Goal: Information Seeking & Learning: Learn about a topic

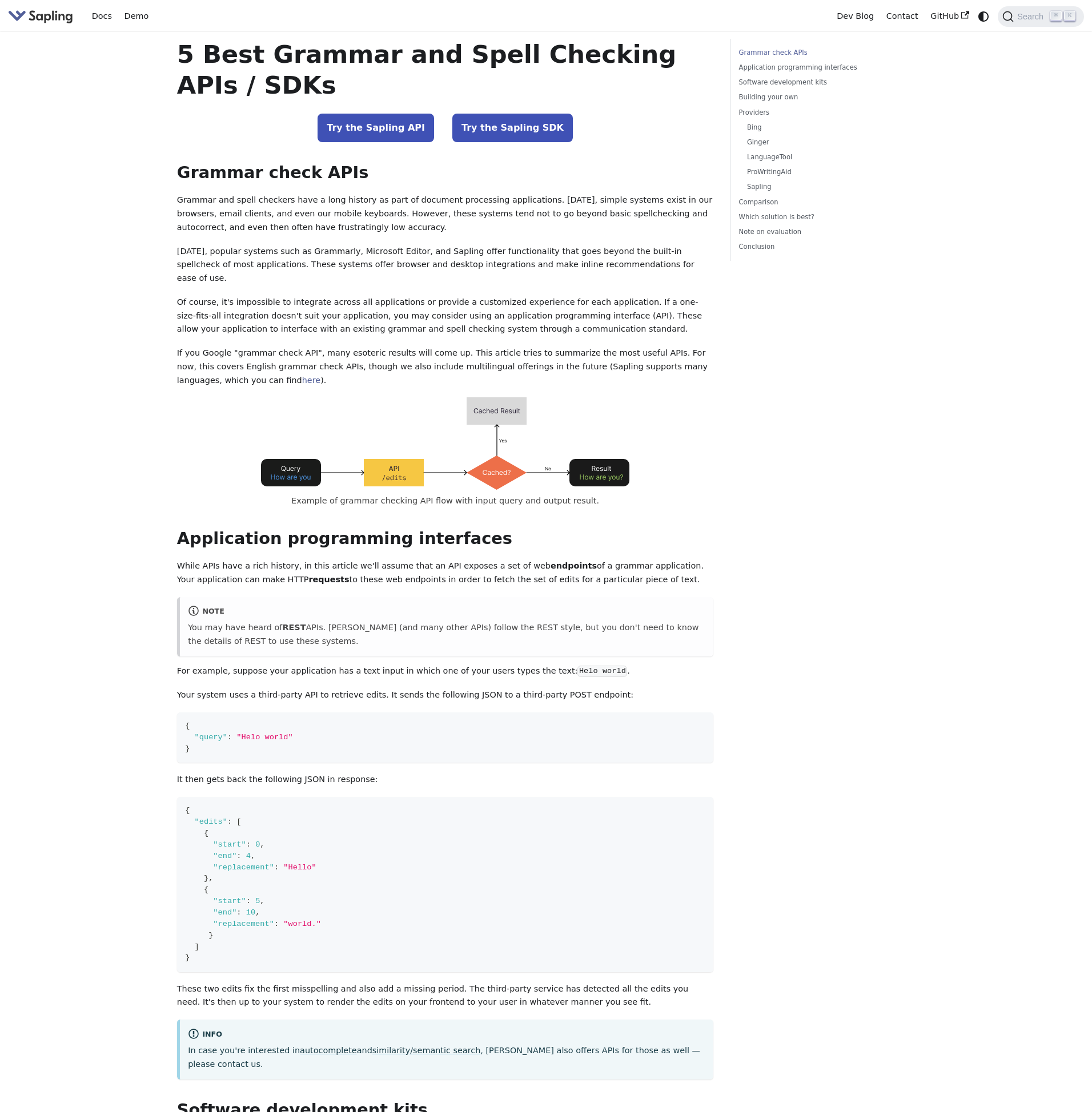
click at [522, 196] on p "Grammar and spell checkers have a long history as part of document processing a…" at bounding box center [445, 214] width 537 height 40
click at [530, 245] on p "Today, popular systems such as Grammarly, Microsoft Editor, and Sapling offer f…" at bounding box center [445, 265] width 537 height 40
click at [58, 22] on img "Main" at bounding box center [40, 16] width 65 height 17
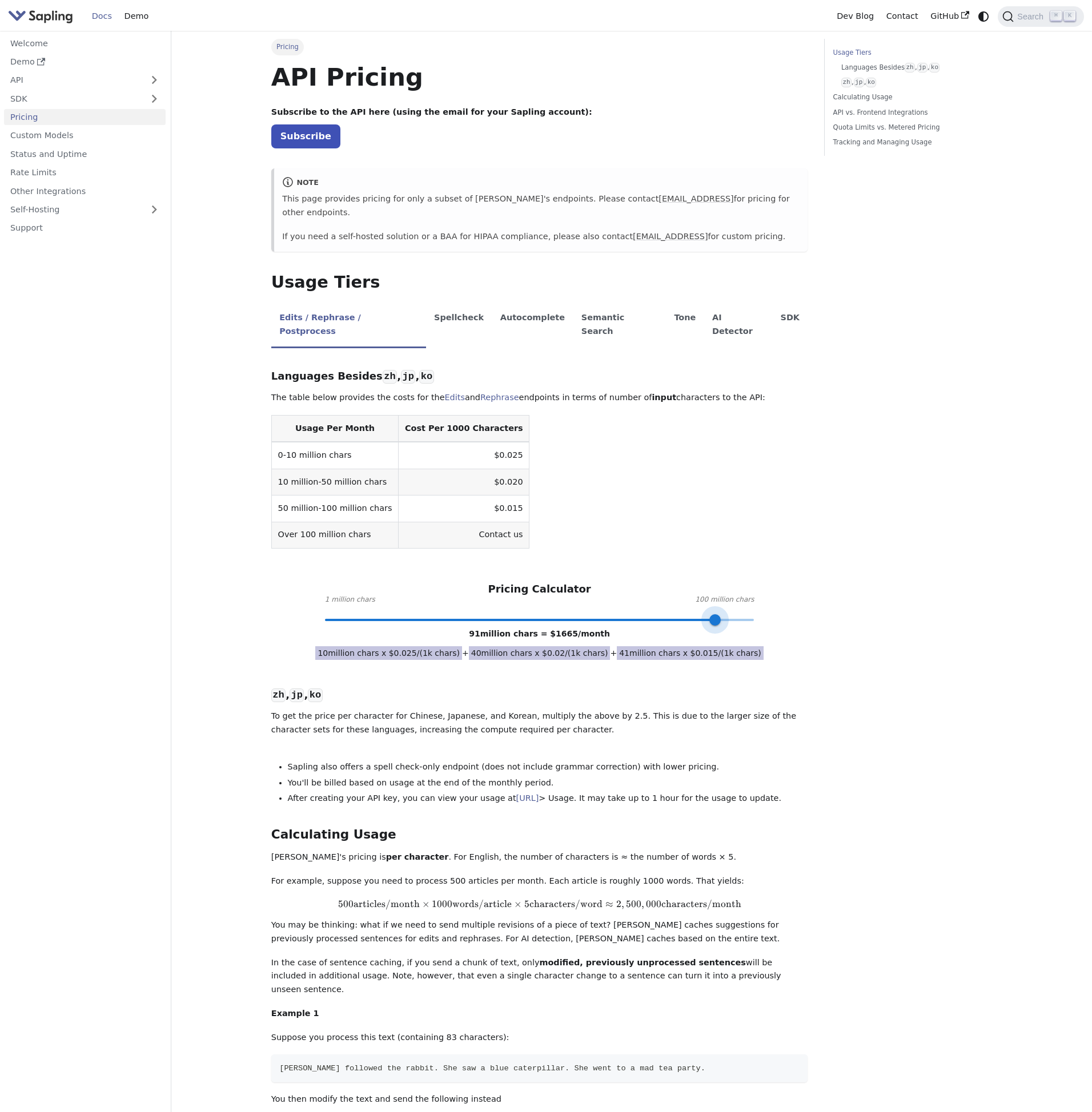
type input "100"
drag, startPoint x: 448, startPoint y: 589, endPoint x: 764, endPoint y: 585, distance: 316.0
click at [764, 585] on div "Pricing Calculator 1 million chars 100 million chars 100 million chars = $ 1800…" at bounding box center [539, 601] width 537 height 37
click at [1063, 493] on main "Pricing On this page API Pricing Subscribe to the API here (using the email for…" at bounding box center [631, 1003] width 920 height 1946
click at [951, 411] on div "Usage Tiers Languages Besides zh , jp , ko zh , jp , ko Calculating Usage API v…" at bounding box center [908, 1000] width 184 height 1922
